Goal: Find specific page/section: Find specific page/section

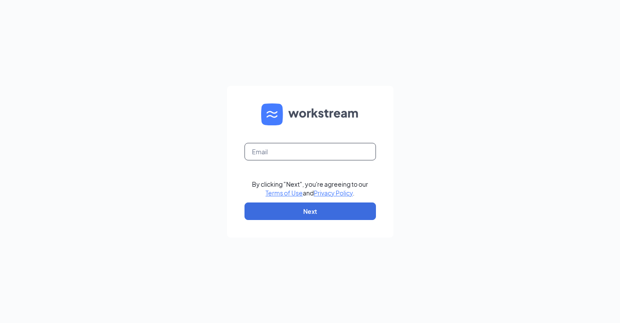
click at [281, 151] on input "text" at bounding box center [311, 152] width 132 height 18
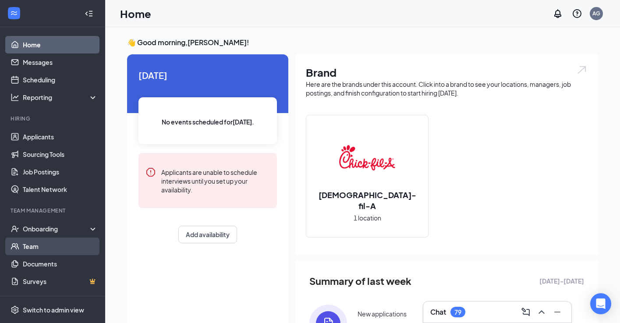
click at [52, 251] on link "Team" at bounding box center [60, 247] width 75 height 18
